Goal: Use online tool/utility

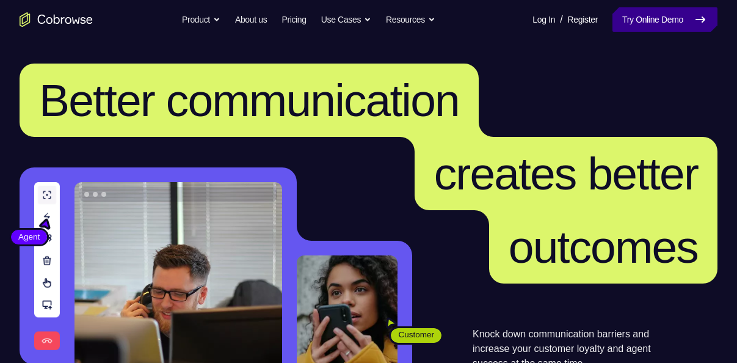
click at [678, 16] on link "Try Online Demo" at bounding box center [665, 19] width 105 height 24
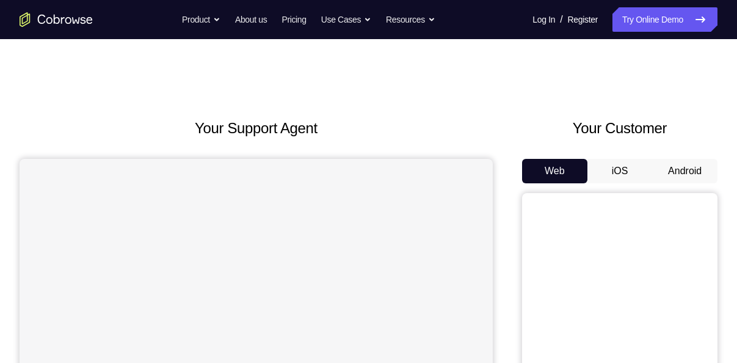
click at [685, 180] on button "Android" at bounding box center [684, 171] width 65 height 24
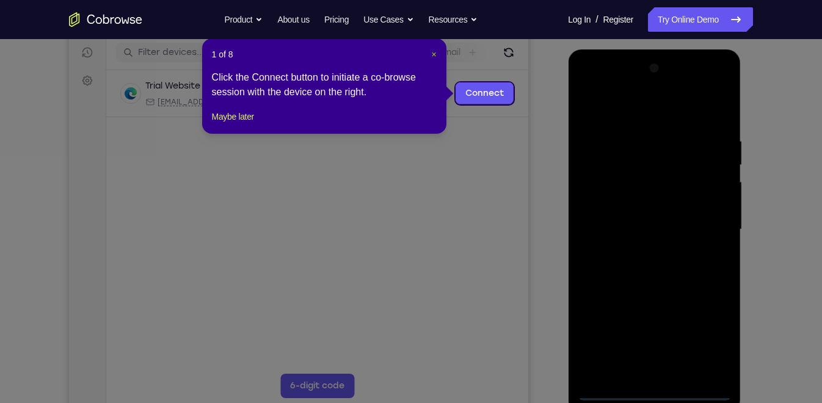
click at [434, 56] on span "×" at bounding box center [433, 54] width 5 height 10
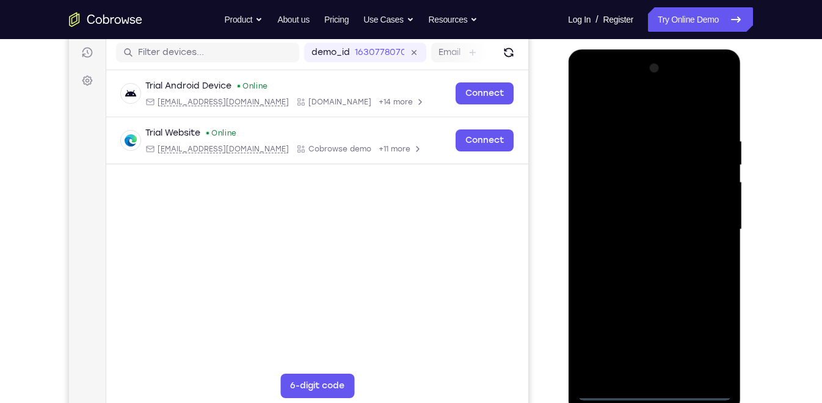
click at [652, 362] on div at bounding box center [654, 230] width 154 height 342
click at [708, 330] on div at bounding box center [654, 230] width 154 height 342
click at [654, 116] on div at bounding box center [654, 230] width 154 height 342
click at [605, 194] on div at bounding box center [654, 230] width 154 height 342
click at [643, 230] on div at bounding box center [654, 230] width 154 height 342
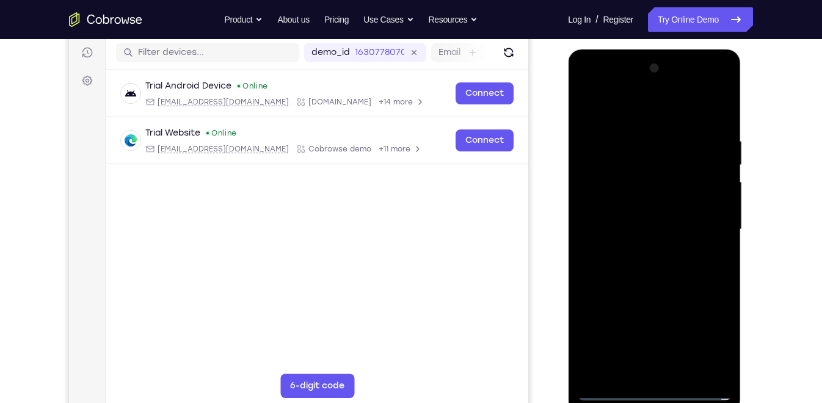
click at [649, 218] on div at bounding box center [654, 230] width 154 height 342
click at [645, 239] on div at bounding box center [654, 230] width 154 height 342
click at [709, 257] on div at bounding box center [654, 230] width 154 height 342
click at [680, 283] on div at bounding box center [654, 230] width 154 height 342
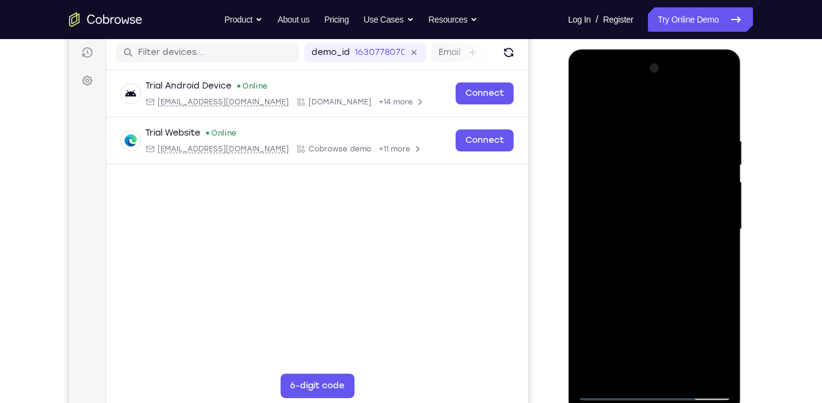
click at [693, 122] on div at bounding box center [654, 230] width 154 height 342
click at [590, 106] on div at bounding box center [654, 230] width 154 height 342
click at [637, 207] on div at bounding box center [654, 230] width 154 height 342
click at [698, 362] on div at bounding box center [654, 230] width 154 height 342
click at [722, 236] on div at bounding box center [654, 230] width 154 height 342
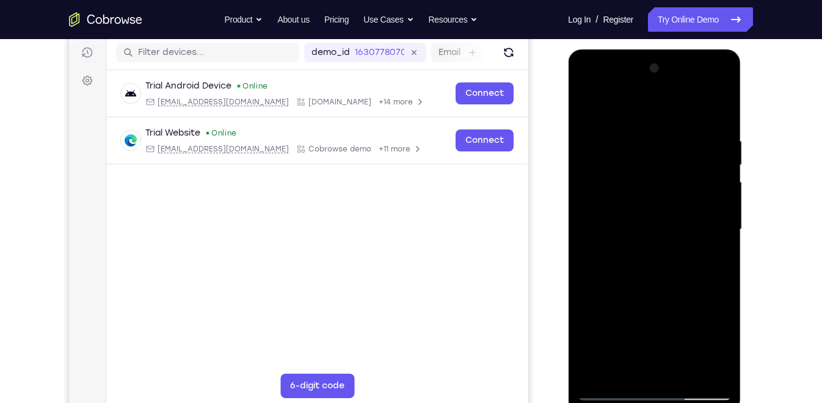
click at [722, 236] on div at bounding box center [654, 230] width 154 height 342
click at [724, 233] on div at bounding box center [654, 230] width 154 height 342
click at [699, 362] on div at bounding box center [654, 230] width 154 height 342
click at [720, 242] on div at bounding box center [654, 230] width 154 height 342
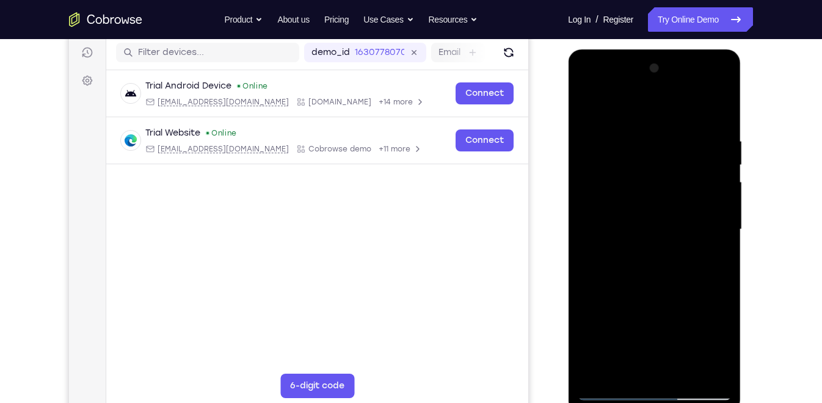
click at [720, 242] on div at bounding box center [654, 230] width 154 height 342
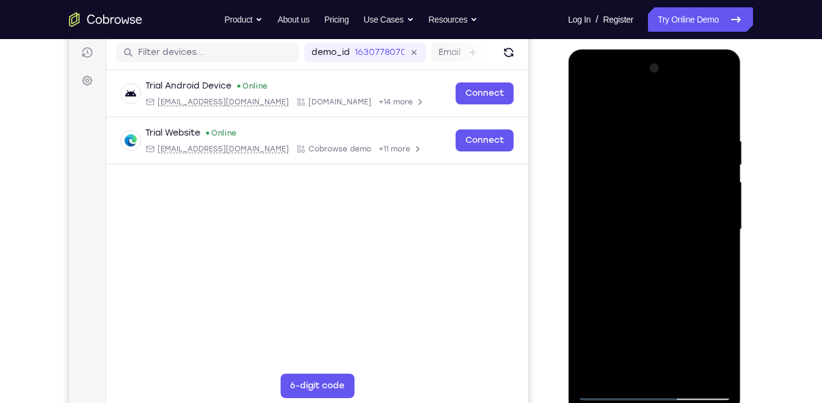
click at [720, 242] on div at bounding box center [654, 230] width 154 height 342
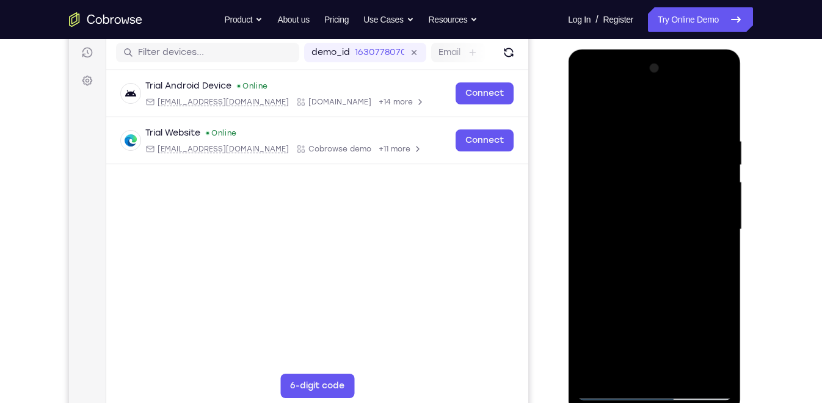
click at [723, 116] on div at bounding box center [654, 230] width 154 height 342
drag, startPoint x: 615, startPoint y: 114, endPoint x: 624, endPoint y: 114, distance: 9.2
click at [624, 114] on div at bounding box center [654, 230] width 154 height 342
click at [608, 175] on div at bounding box center [654, 230] width 154 height 342
click at [657, 112] on div at bounding box center [654, 230] width 154 height 342
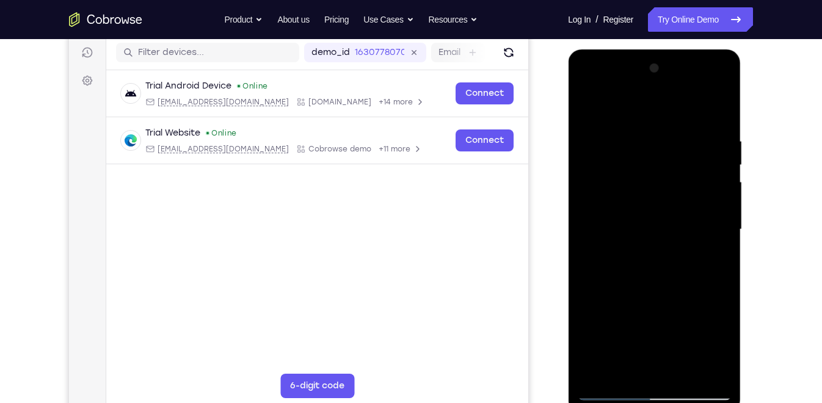
click at [647, 240] on div at bounding box center [654, 230] width 154 height 342
click at [624, 362] on div at bounding box center [654, 230] width 154 height 342
click at [718, 271] on div at bounding box center [654, 230] width 154 height 342
click at [713, 272] on div at bounding box center [654, 230] width 154 height 342
click at [588, 302] on div at bounding box center [654, 230] width 154 height 342
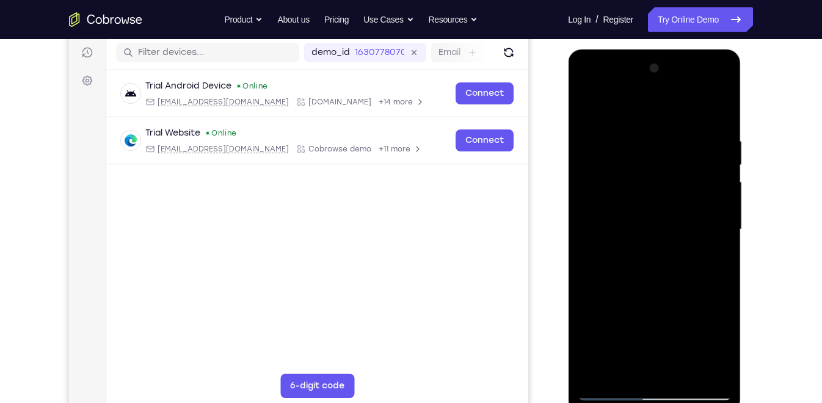
click at [588, 302] on div at bounding box center [654, 230] width 154 height 342
click at [591, 258] on div at bounding box center [654, 230] width 154 height 342
click at [596, 122] on div at bounding box center [654, 230] width 154 height 342
click at [675, 306] on div at bounding box center [654, 230] width 154 height 342
click at [621, 362] on div at bounding box center [654, 230] width 154 height 342
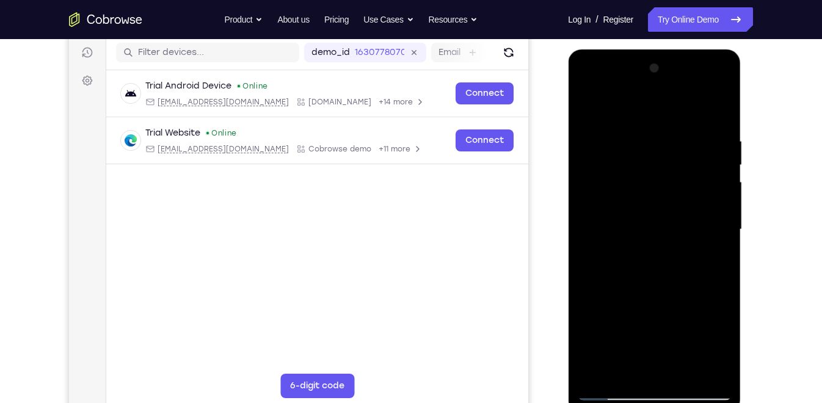
click at [587, 300] on div at bounding box center [654, 230] width 154 height 342
click at [589, 362] on div at bounding box center [654, 230] width 154 height 342
click at [588, 265] on div at bounding box center [654, 230] width 154 height 342
click at [608, 224] on div at bounding box center [654, 230] width 154 height 342
click at [655, 171] on div at bounding box center [654, 230] width 154 height 342
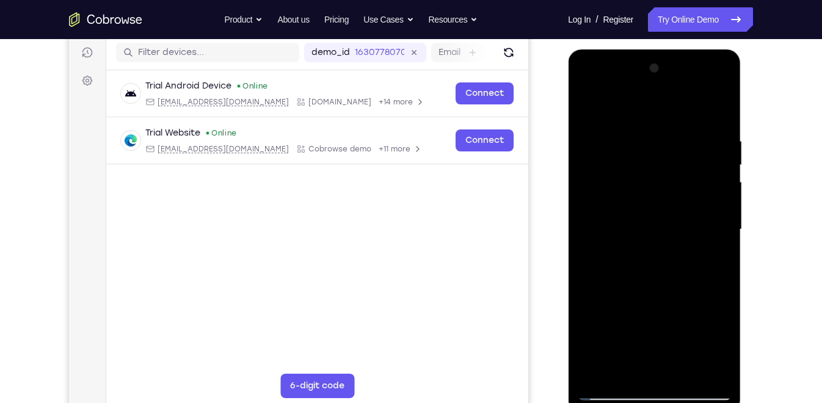
click at [717, 210] on div at bounding box center [654, 230] width 154 height 342
click at [604, 257] on div at bounding box center [654, 230] width 154 height 342
click at [615, 225] on div at bounding box center [654, 230] width 154 height 342
